Goal: Transaction & Acquisition: Download file/media

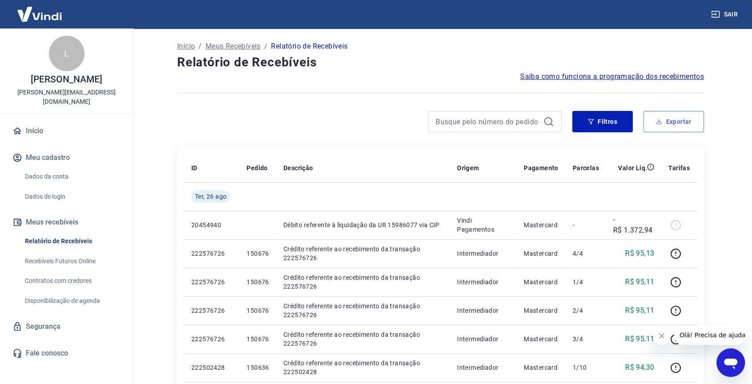
click at [655, 122] on button "Exportar" at bounding box center [674, 121] width 61 height 21
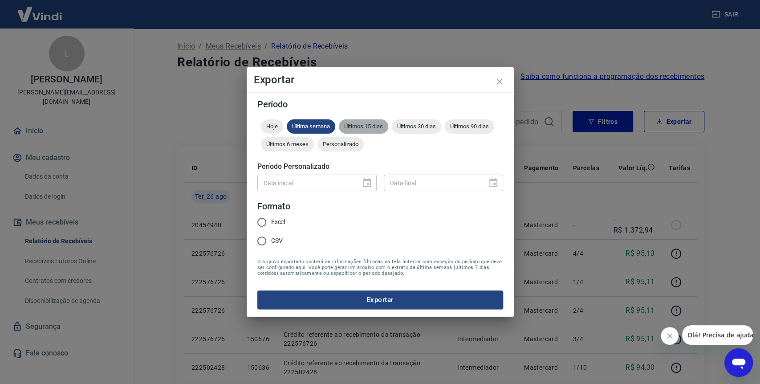
click at [381, 123] on span "Últimos 15 dias" at bounding box center [363, 126] width 49 height 7
click at [270, 243] on input "CSV" at bounding box center [261, 240] width 19 height 19
radio input "true"
click at [426, 296] on button "Exportar" at bounding box center [380, 299] width 246 height 19
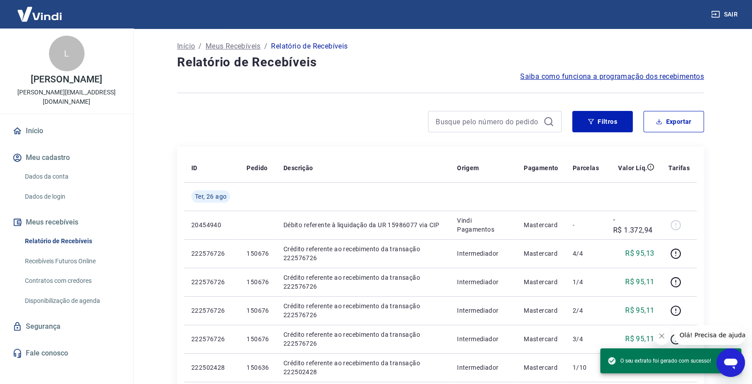
click at [662, 337] on icon "Fechar mensagem da empresa" at bounding box center [661, 335] width 7 height 7
click at [318, 117] on div at bounding box center [369, 121] width 385 height 21
